Goal: Navigation & Orientation: Find specific page/section

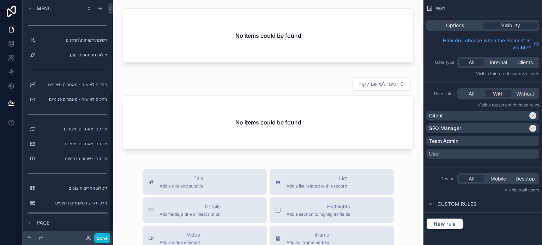
scroll to position [149, 0]
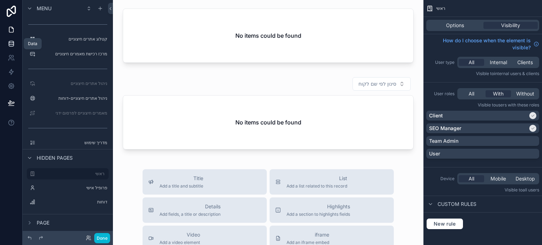
click at [13, 43] on icon at bounding box center [11, 43] width 7 height 7
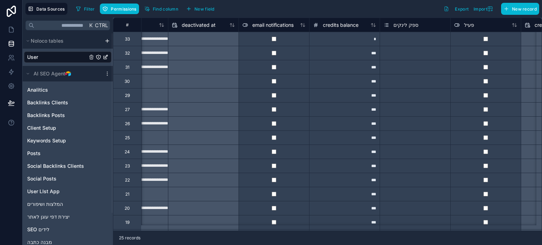
scroll to position [0, 609]
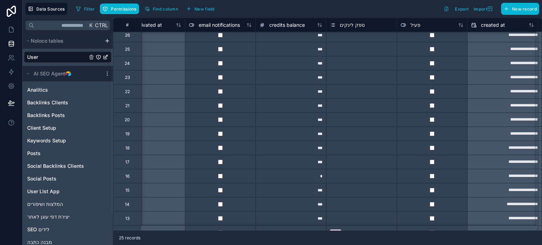
scroll to position [89, 707]
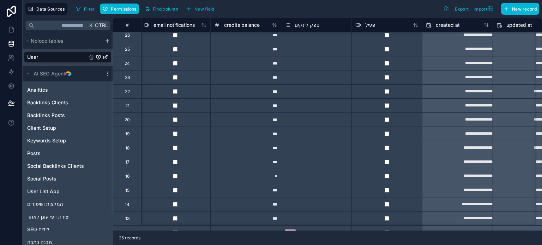
click at [266, 149] on div "***" at bounding box center [245, 148] width 71 height 14
type input "***"
click at [313, 9] on div "Filter Permissions Find column New field Export Import New record" at bounding box center [306, 9] width 466 height 12
click at [11, 29] on icon at bounding box center [11, 29] width 7 height 7
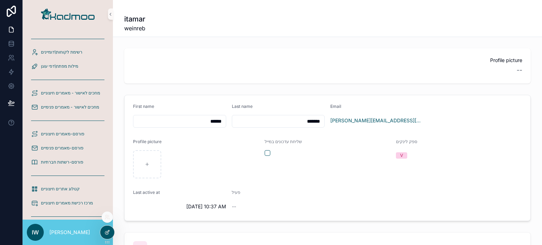
drag, startPoint x: 106, startPoint y: 232, endPoint x: 111, endPoint y: 237, distance: 7.0
click at [128, 231] on div "רשימת לקוחות\דומיינים מילות מפתח\דפי עוגן מחכים לאישור - מאמרים חיצוניים מחכים …" at bounding box center [282, 122] width 519 height 245
drag, startPoint x: 107, startPoint y: 241, endPoint x: 135, endPoint y: 240, distance: 28.2
click at [137, 240] on icon at bounding box center [140, 241] width 6 height 6
click at [136, 229] on div at bounding box center [135, 232] width 14 height 13
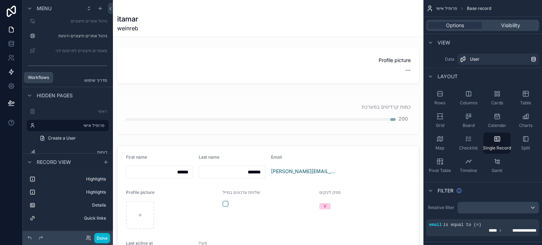
click at [12, 69] on icon at bounding box center [11, 71] width 7 height 7
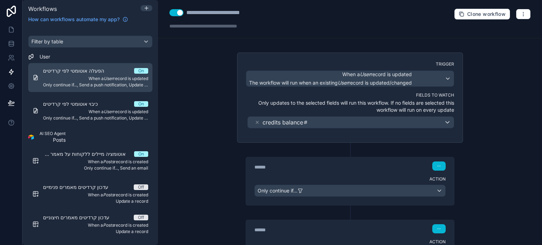
click at [102, 78] on span "When a User record is updated" at bounding box center [95, 79] width 105 height 6
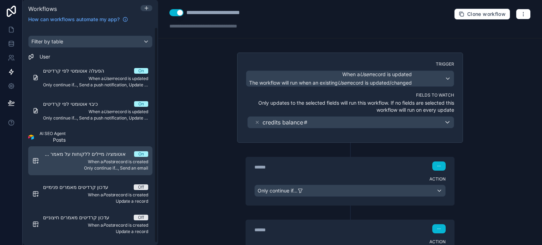
scroll to position [2, 0]
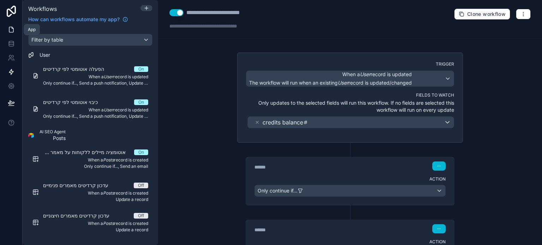
click at [9, 34] on link at bounding box center [11, 30] width 22 height 14
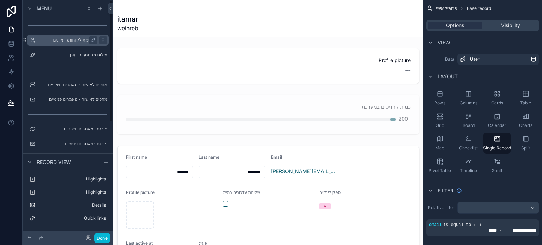
click at [76, 42] on label "רשימת לקוחות\דומיינים" at bounding box center [66, 40] width 56 height 6
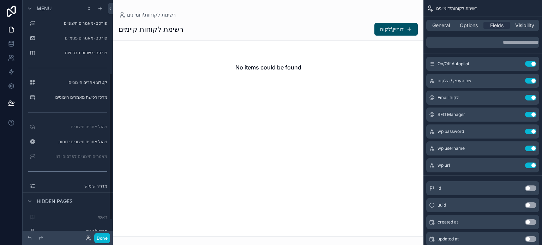
scroll to position [145, 0]
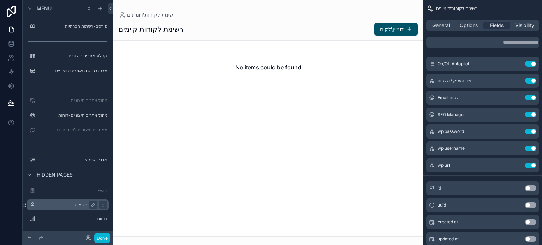
click at [74, 205] on label "פרופיל אישי" at bounding box center [66, 205] width 56 height 6
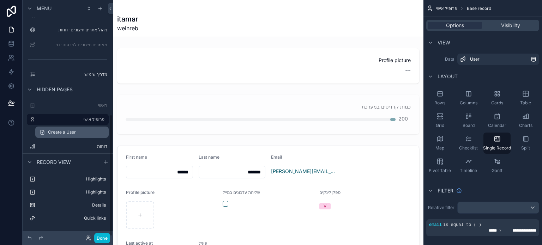
scroll to position [223, 0]
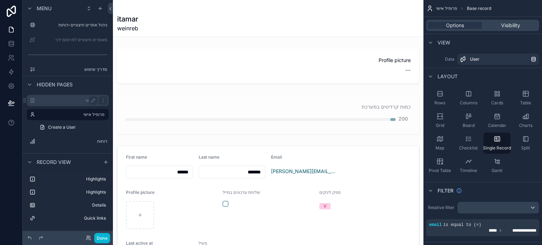
click at [69, 99] on label "ראשי" at bounding box center [66, 101] width 56 height 6
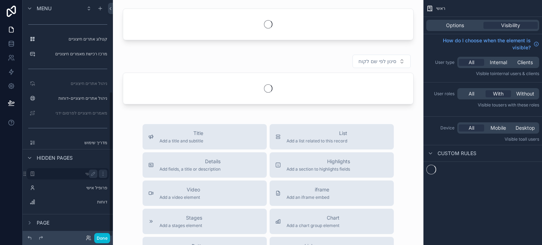
scroll to position [149, 0]
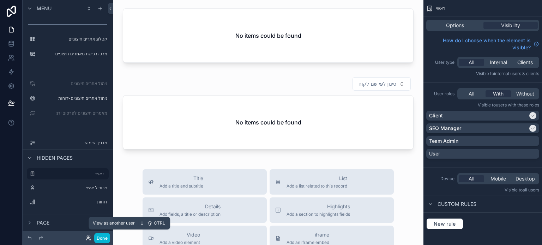
click at [89, 238] on icon at bounding box center [89, 238] width 6 height 6
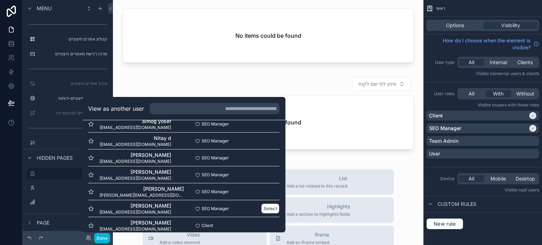
scroll to position [212, 0]
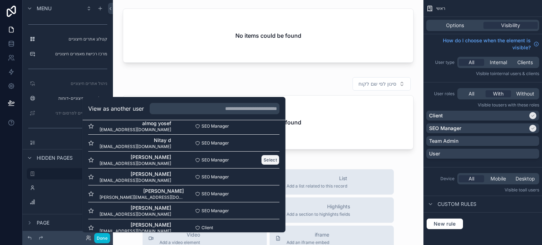
click at [261, 159] on button "Select" at bounding box center [270, 160] width 18 height 10
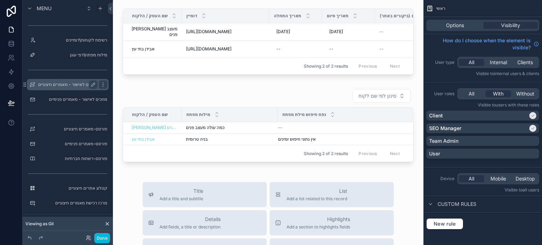
click at [67, 83] on label "מחכים לאישור - מאמרים חיצוניים" at bounding box center [67, 85] width 59 height 6
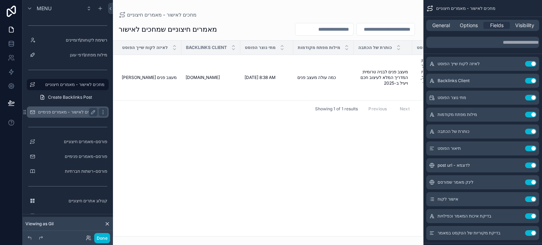
click at [68, 112] on label "מחכים לאישור - מאמרים פנימיים" at bounding box center [67, 112] width 58 height 6
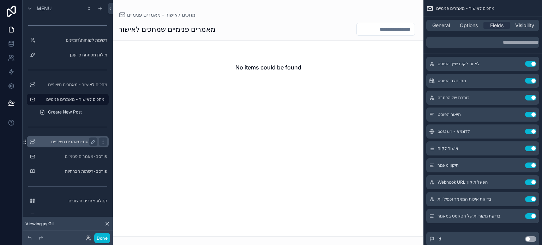
click at [71, 142] on label "פורסם-מאמרים חיצוניים" at bounding box center [66, 142] width 56 height 6
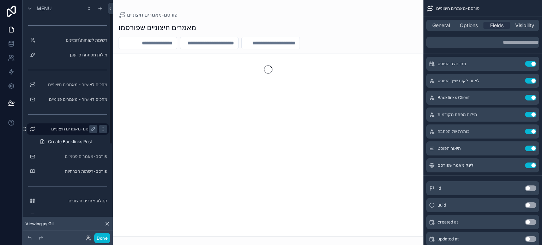
scroll to position [3, 0]
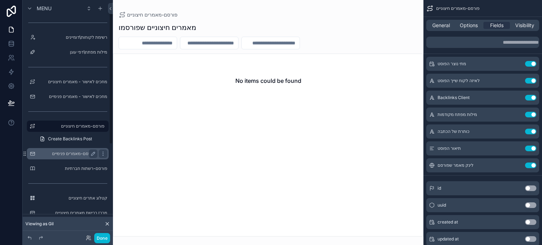
click at [65, 150] on div "פורסם-מאמרים פנימיים" at bounding box center [67, 154] width 59 height 8
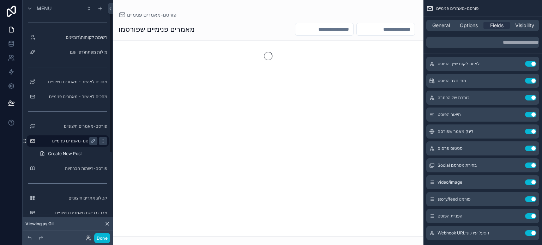
scroll to position [18, 0]
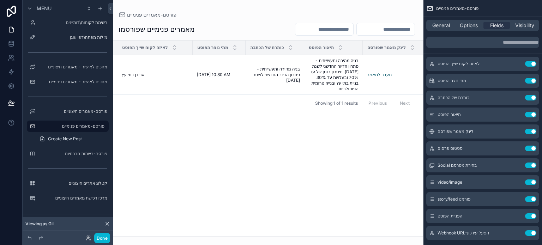
drag, startPoint x: 171, startPoint y: 233, endPoint x: 195, endPoint y: 227, distance: 25.1
click at [195, 227] on div "scrollable content" at bounding box center [268, 122] width 310 height 245
click at [213, 150] on div "לאיזה לקוח שייך הפוסט מתי נוצר הפוסט כותרת של הכתבה תיאור הפוסט לינק מאמר שפורס…" at bounding box center [268, 139] width 310 height 196
click at [194, 111] on div "לאיזה לקוח שייך הפוסט מתי נוצר הפוסט כותרת של הכתבה תיאור הפוסט לינק מאמר שפורס…" at bounding box center [268, 139] width 310 height 196
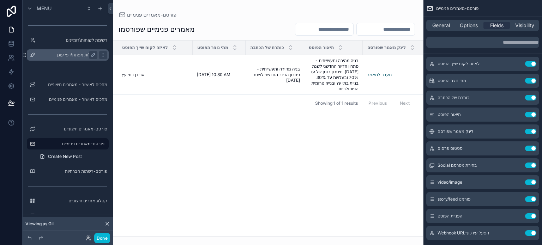
click at [70, 57] on label "מילות מפתח\דפי עוגן" at bounding box center [66, 55] width 56 height 6
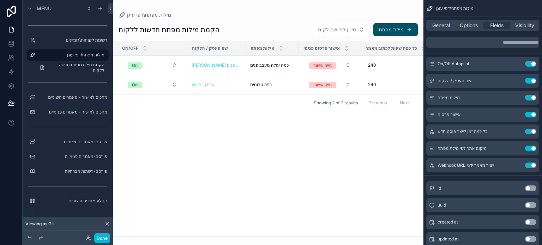
drag, startPoint x: 212, startPoint y: 232, endPoint x: 239, endPoint y: 229, distance: 27.4
click at [239, 229] on div "scrollable content" at bounding box center [268, 122] width 310 height 245
click at [233, 186] on div "On/Off שם העסק / הלקוח מילות מפתח אישור פרסום פנימי כל כמה שעות לכתוב מאמר מיקו…" at bounding box center [268, 138] width 310 height 195
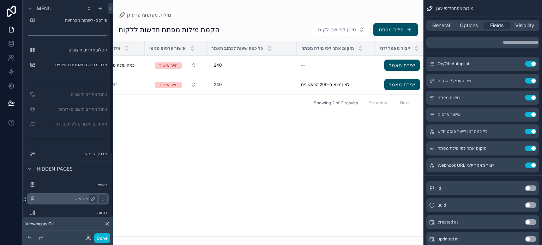
scroll to position [156, 0]
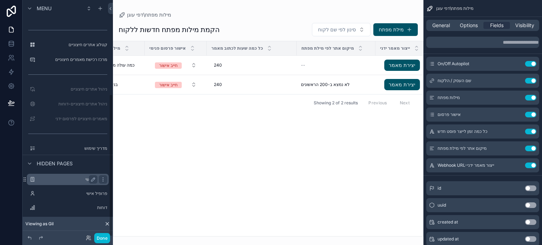
click at [72, 180] on label "ראשי" at bounding box center [66, 180] width 56 height 6
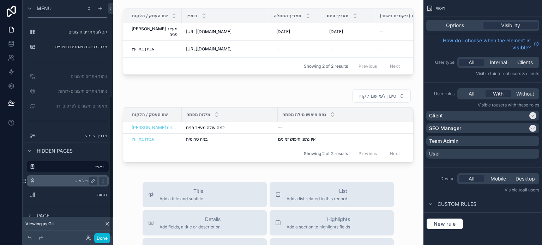
scroll to position [160, 0]
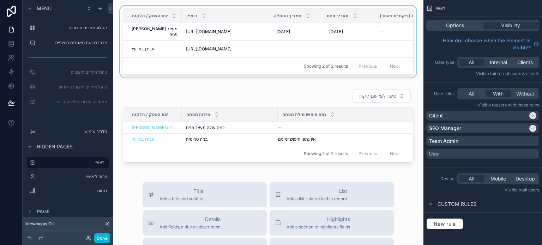
click at [233, 68] on div "Showing 2 of 2 results Previous Next" at bounding box center [268, 65] width 290 height 17
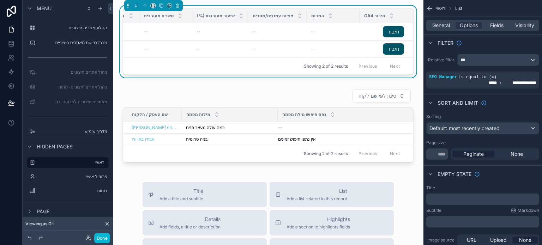
scroll to position [0, 407]
click at [494, 29] on div "General Options Fields Visibility" at bounding box center [482, 25] width 113 height 11
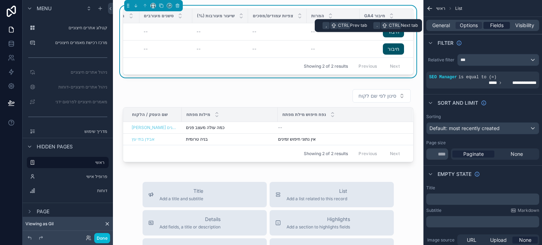
click at [497, 25] on span "Fields" at bounding box center [496, 25] width 13 height 7
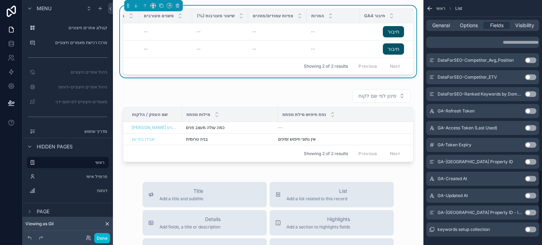
scroll to position [847, 0]
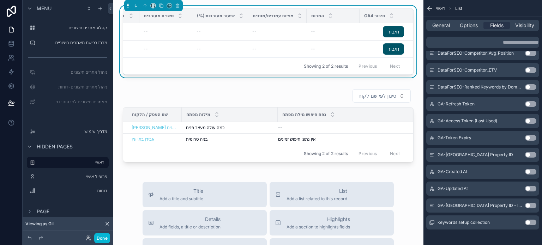
click at [530, 155] on button "Use setting" at bounding box center [530, 155] width 11 height 6
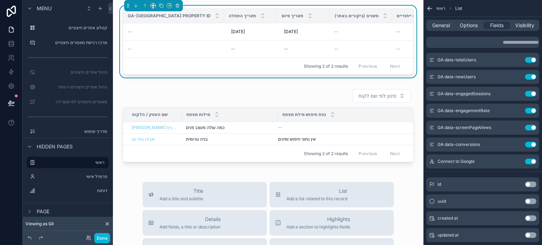
scroll to position [0, 0]
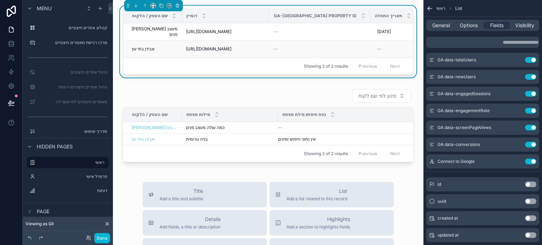
click at [296, 49] on div "--" at bounding box center [319, 49] width 92 height 6
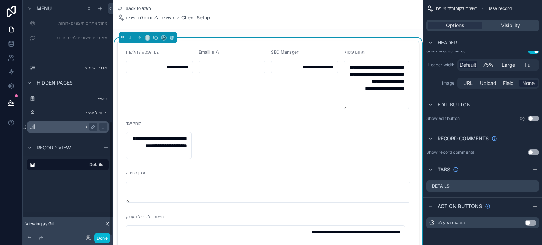
scroll to position [254, 0]
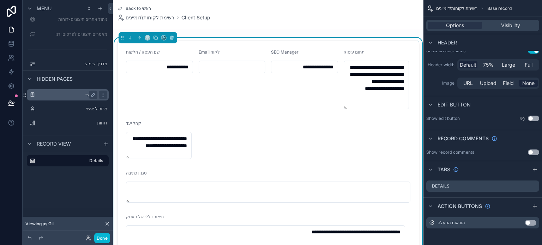
click at [77, 93] on label "ראשי" at bounding box center [66, 95] width 56 height 6
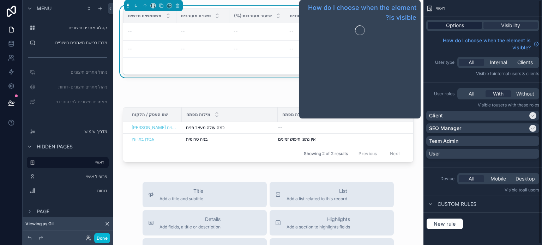
click at [461, 27] on span "Options" at bounding box center [455, 25] width 18 height 7
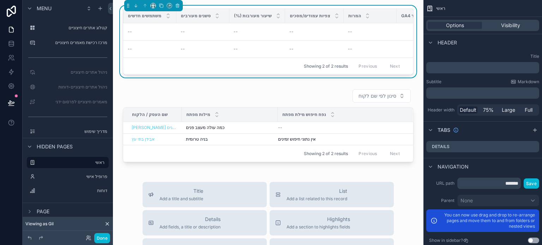
click at [344, 16] on div "המרות" at bounding box center [370, 15] width 52 height 13
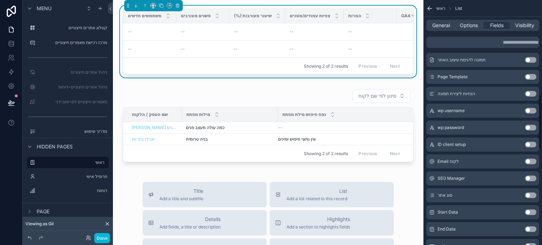
scroll to position [388, 0]
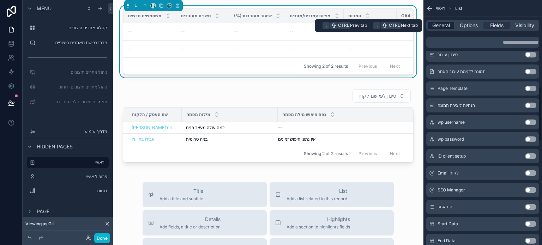
click at [438, 25] on span "General" at bounding box center [441, 25] width 18 height 7
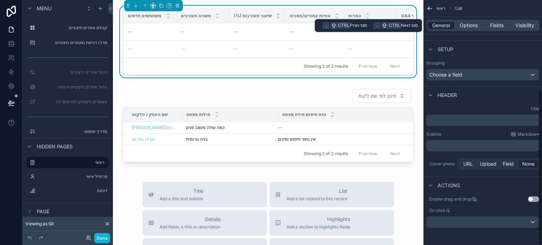
scroll to position [142, 0]
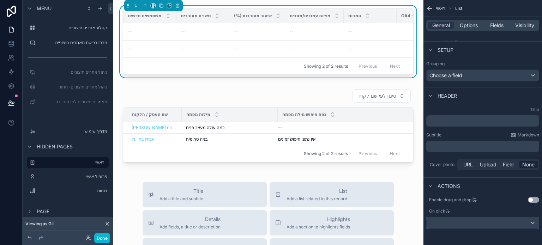
click at [465, 224] on div "scrollable content" at bounding box center [482, 222] width 112 height 11
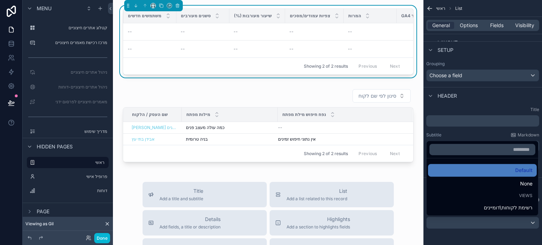
click at [522, 195] on span "Views" at bounding box center [525, 196] width 13 height 6
click at [478, 133] on div "scrollable content" at bounding box center [271, 122] width 542 height 245
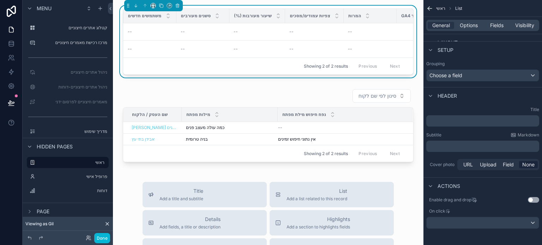
click at [474, 176] on div "ראשי List General Options Fields Visibility View List type Client Setup Layout …" at bounding box center [482, 45] width 119 height 374
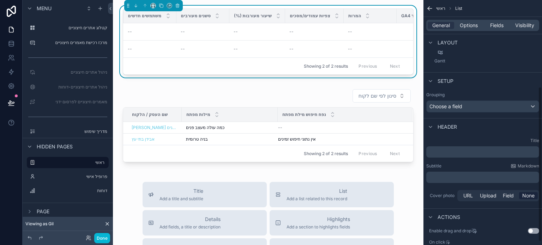
scroll to position [107, 0]
